Goal: Task Accomplishment & Management: Manage account settings

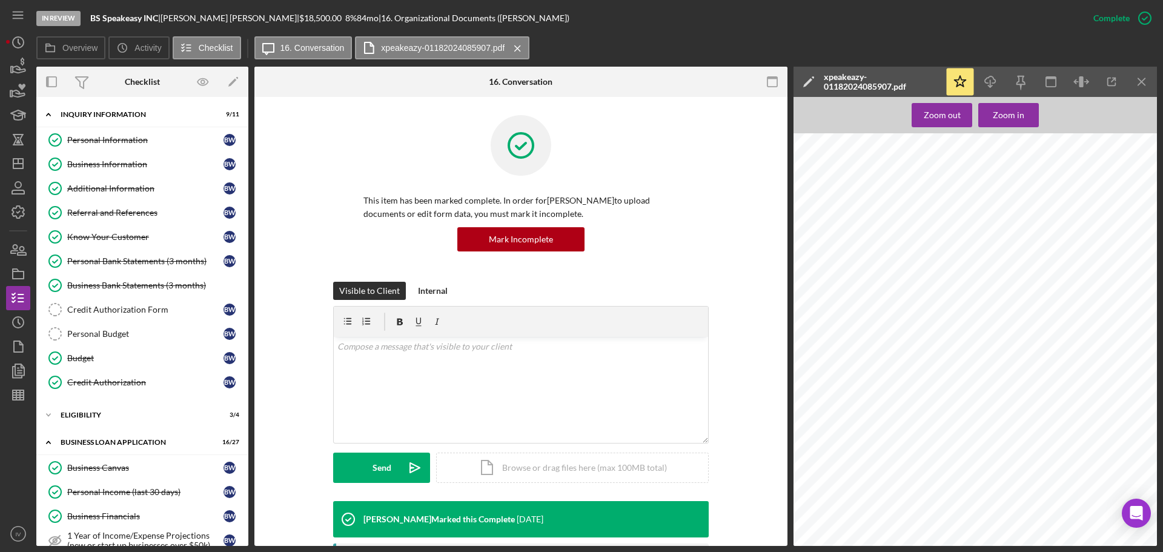
scroll to position [121, 0]
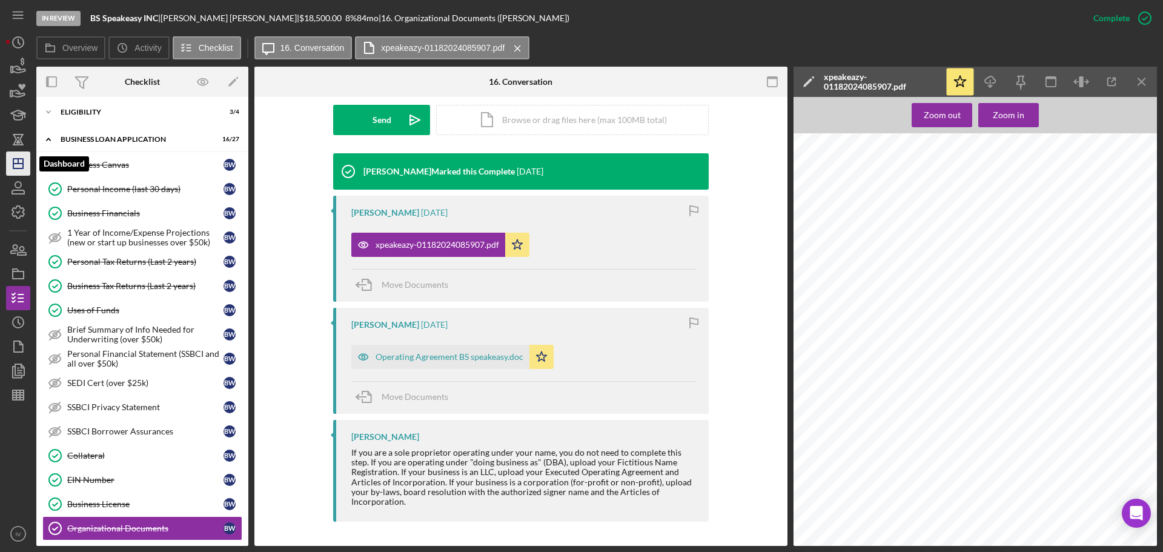
click at [22, 164] on line "button" at bounding box center [18, 164] width 10 height 0
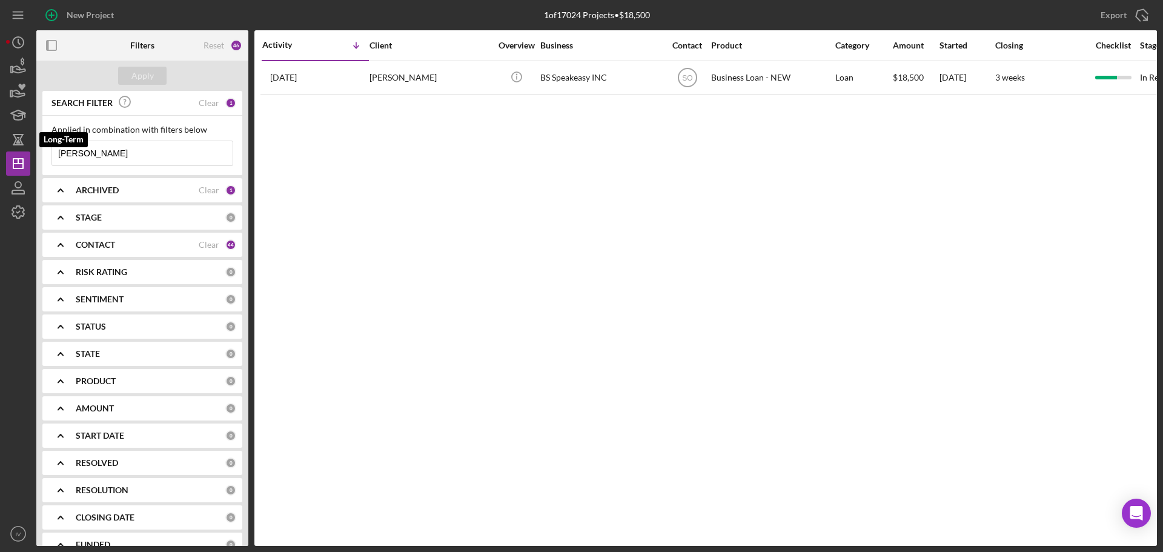
drag, startPoint x: 98, startPoint y: 154, endPoint x: -2, endPoint y: 147, distance: 100.8
click at [0, 147] on html "New Project 1 of 17024 Projects • $18,500 [PERSON_NAME] Export Icon/Export Filt…" at bounding box center [581, 276] width 1163 height 552
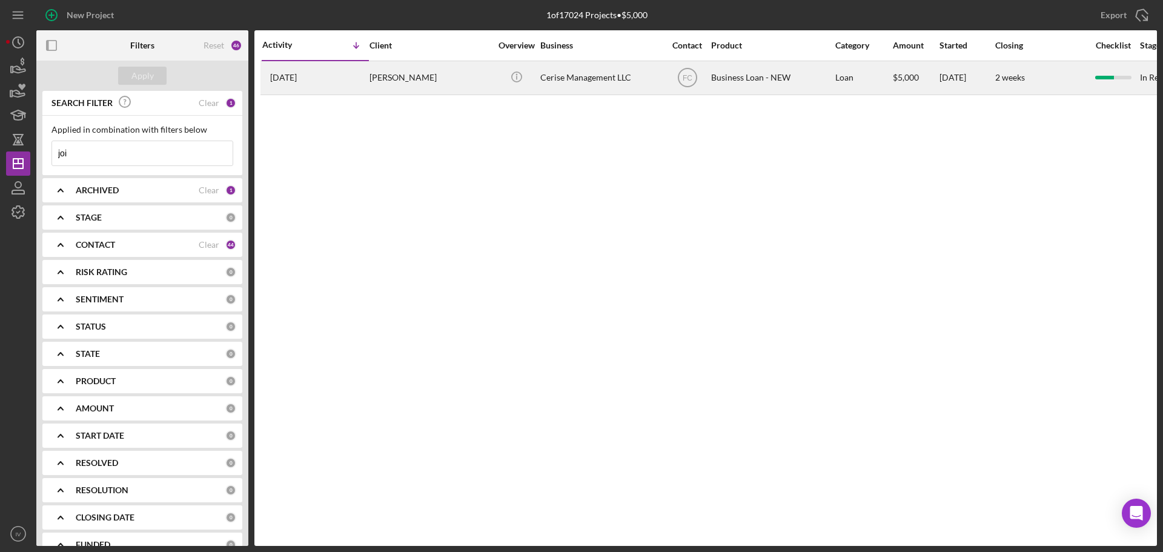
type input "joi"
click at [392, 77] on div "[PERSON_NAME]" at bounding box center [430, 78] width 121 height 32
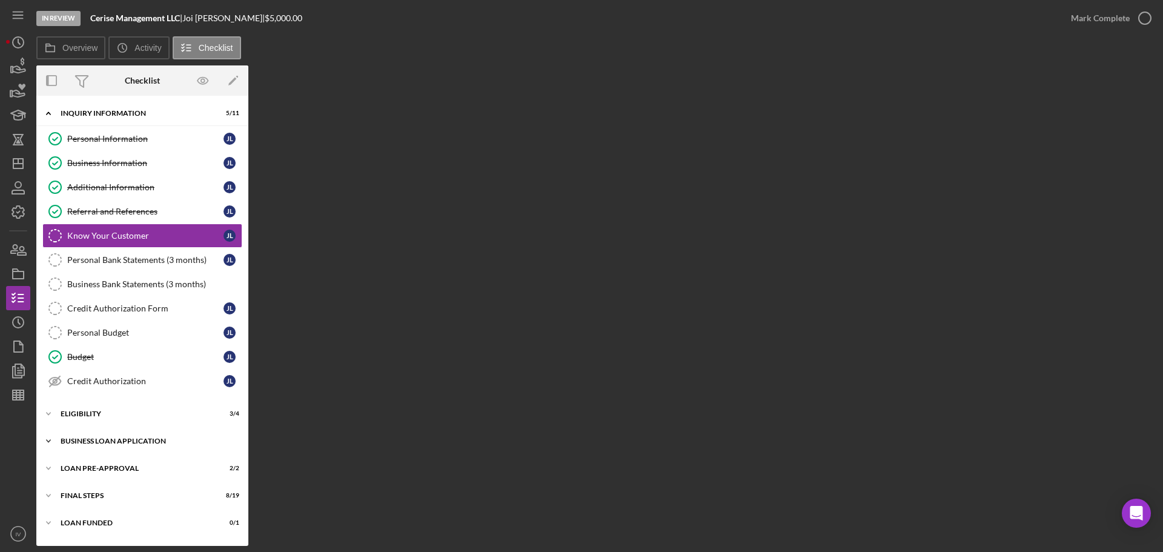
click at [104, 441] on div "BUSINESS LOAN APPLICATION" at bounding box center [147, 440] width 173 height 7
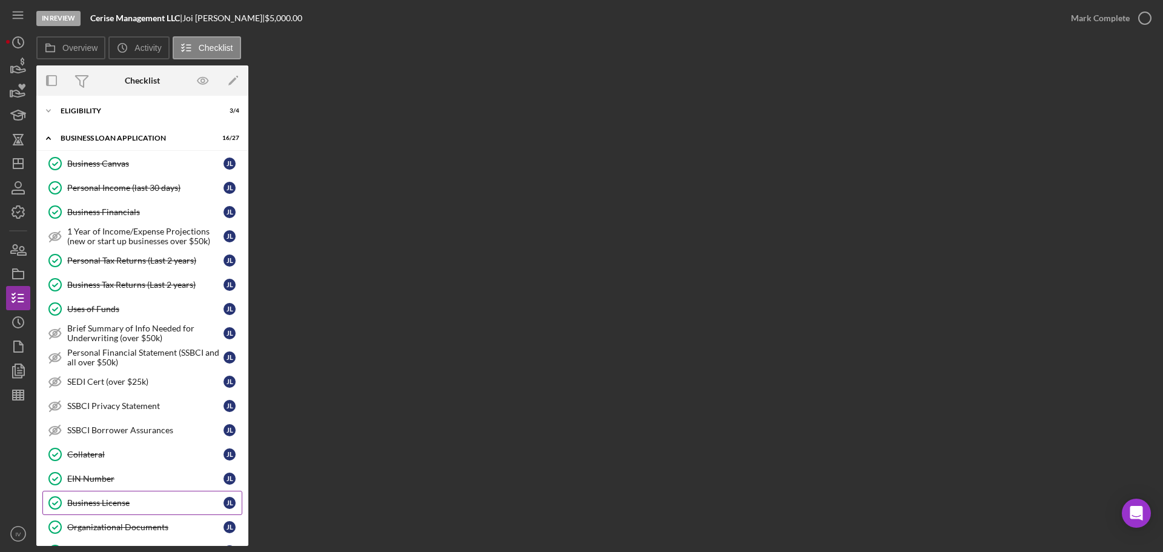
scroll to position [363, 0]
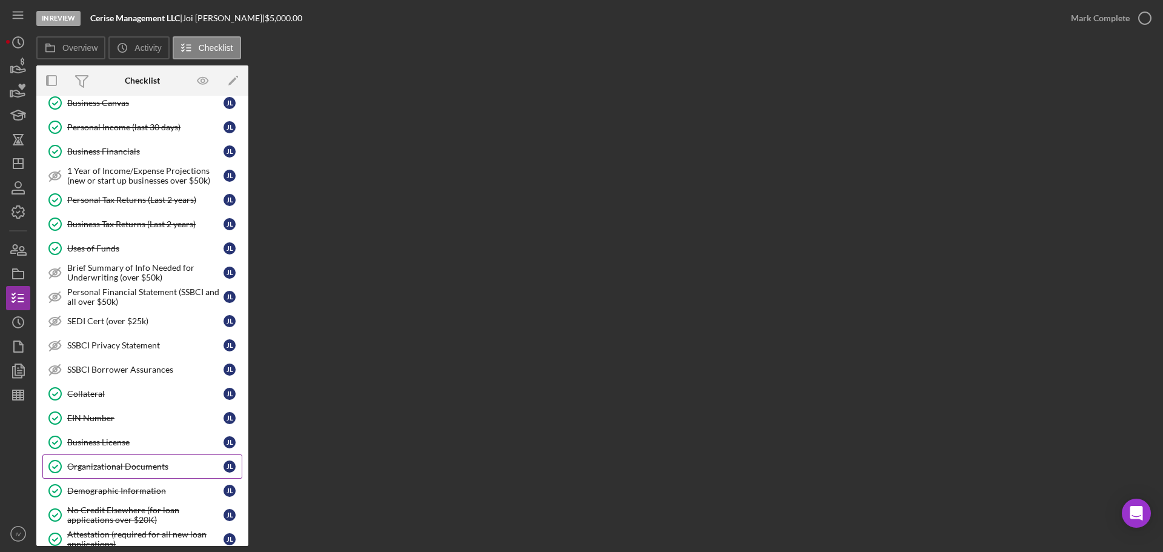
click at [124, 466] on div "Organizational Documents" at bounding box center [145, 467] width 156 height 10
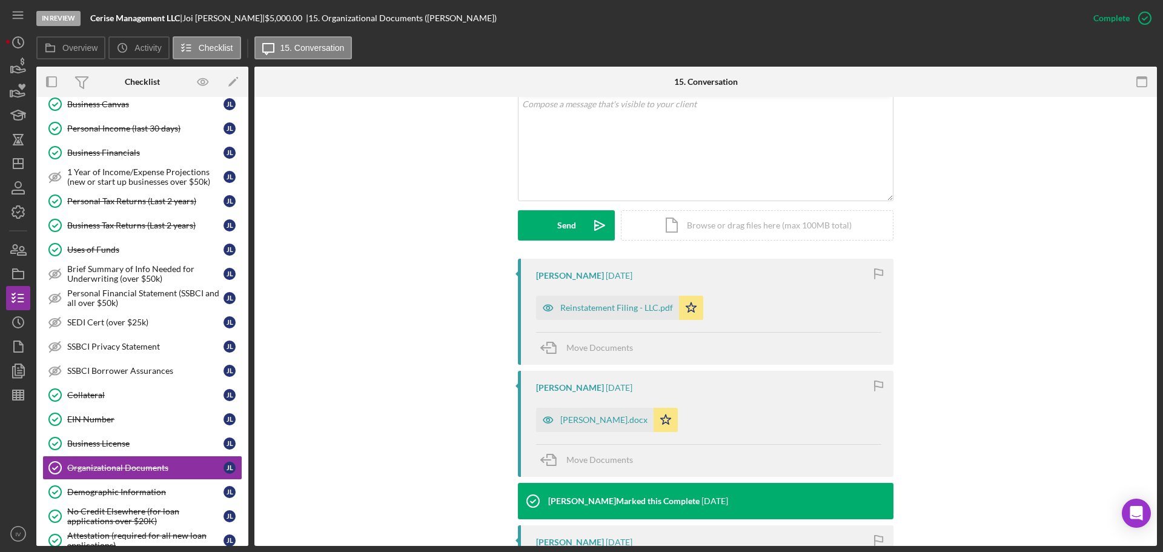
scroll to position [303, 0]
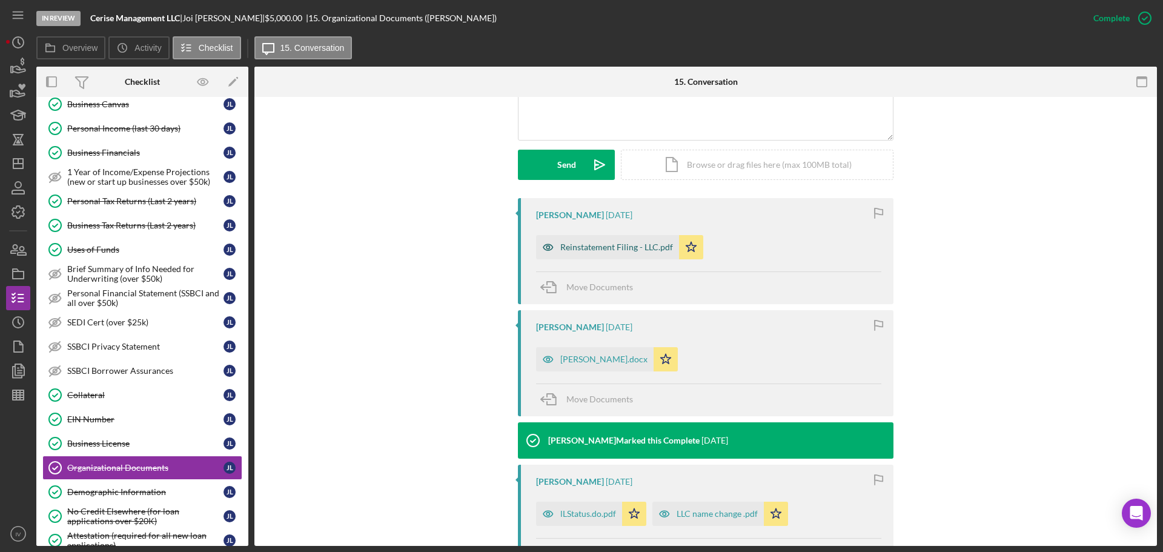
click at [588, 247] on div "Reinstatement Filing - LLC.pdf" at bounding box center [616, 247] width 113 height 10
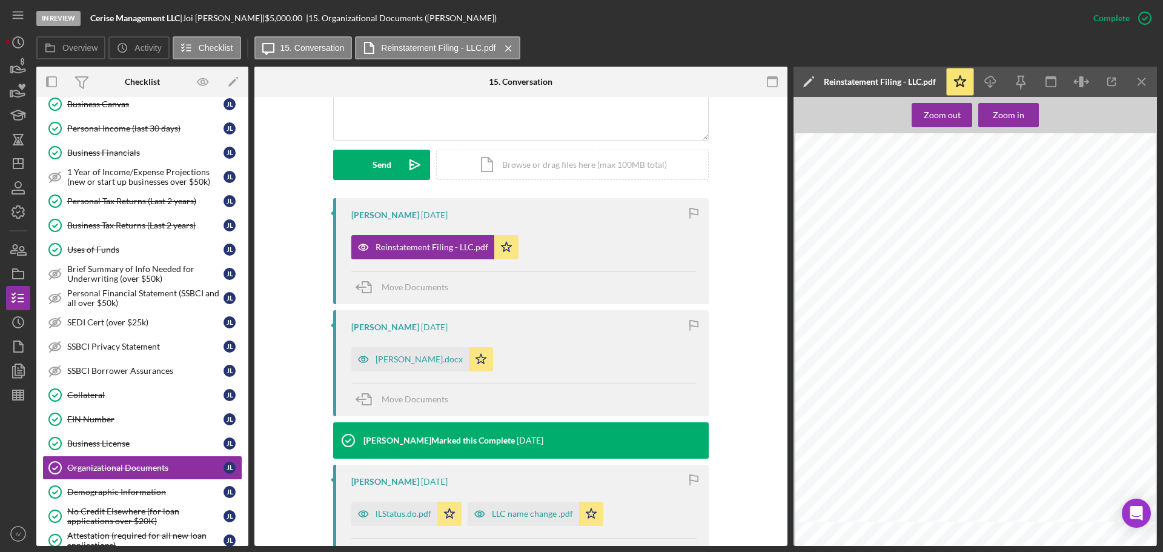
scroll to position [363, 0]
click at [408, 514] on div "lLStatus.do.pdf" at bounding box center [404, 514] width 56 height 10
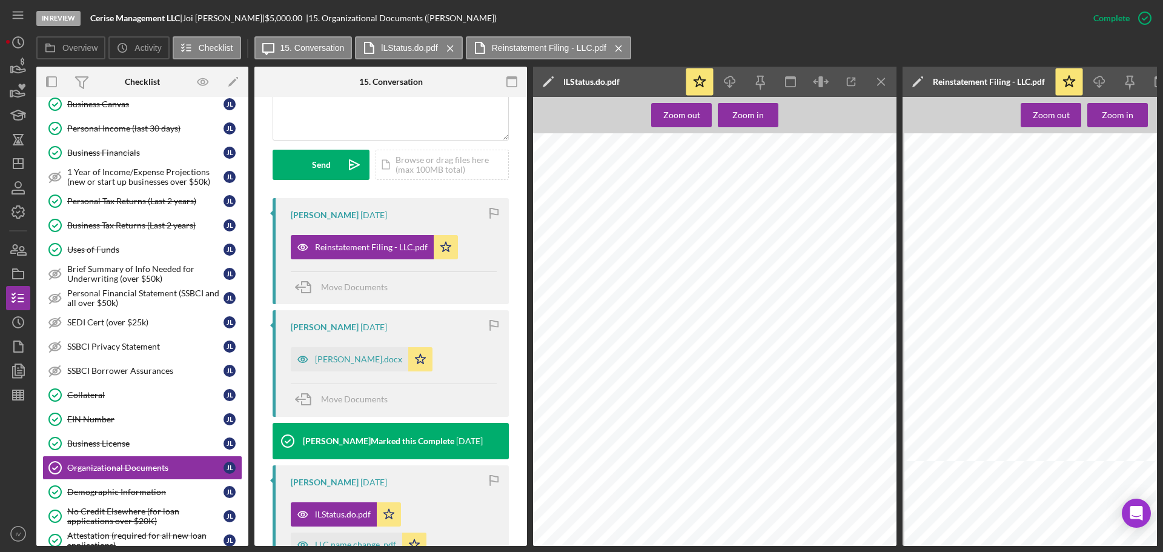
scroll to position [61, 0]
click at [731, 87] on polyline "button" at bounding box center [730, 86] width 4 height 2
